Goal: Information Seeking & Learning: Check status

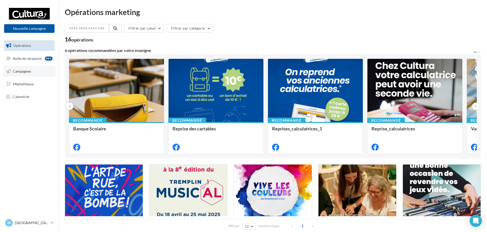
click at [23, 72] on span "Campagnes" at bounding box center [22, 71] width 18 height 4
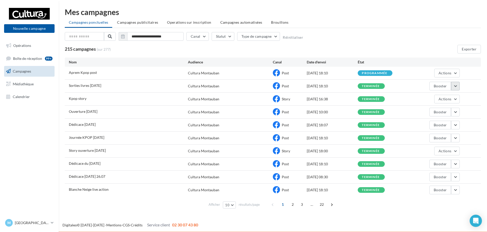
click at [456, 85] on button "button" at bounding box center [455, 86] width 9 height 9
click at [435, 98] on button "Voir les résultats" at bounding box center [434, 98] width 51 height 13
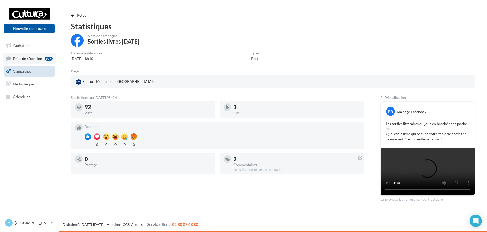
click at [41, 59] on span "Boîte de réception" at bounding box center [27, 58] width 29 height 4
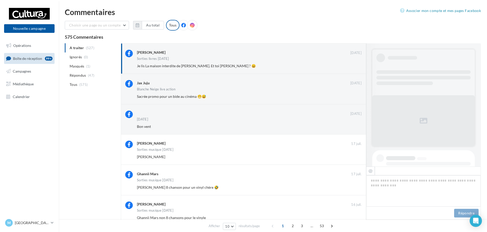
scroll to position [106, 0]
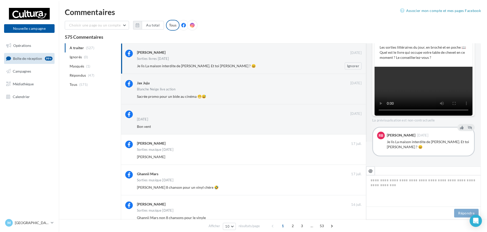
click at [245, 62] on div "Rébecca Lesage 20 août Sorties livres 20.08.2025 Je lis La maison interdite de …" at bounding box center [249, 60] width 225 height 20
click at [246, 91] on div "Blanche Neige live action" at bounding box center [249, 90] width 225 height 4
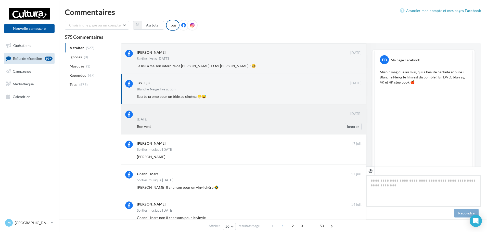
scroll to position [69, 0]
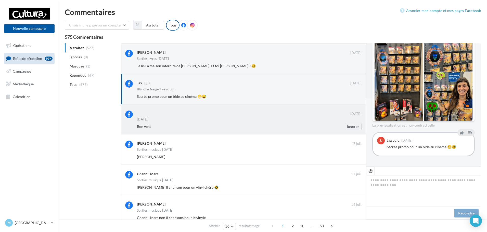
click at [225, 114] on div at bounding box center [243, 113] width 213 height 5
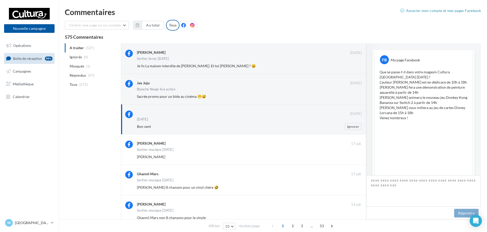
scroll to position [96, 0]
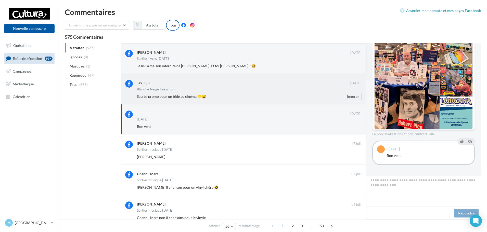
click at [235, 93] on div "Jax Juju 24 juil. Blanche Neige live action Sacrée promo pour un bide au cinéma…" at bounding box center [249, 90] width 225 height 20
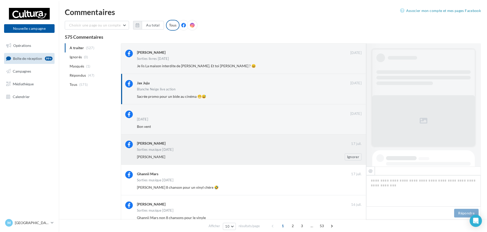
scroll to position [69, 0]
